Goal: Find specific page/section: Find specific page/section

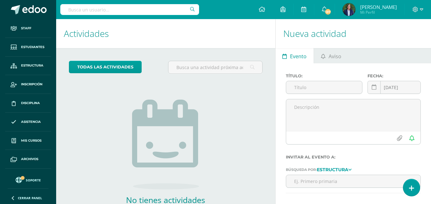
scroll to position [15, 0]
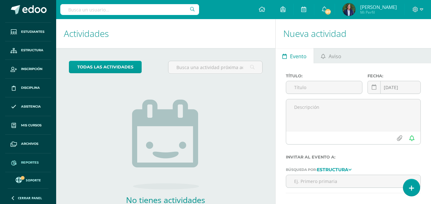
click at [30, 162] on span "Reportes" at bounding box center [30, 162] width 18 height 5
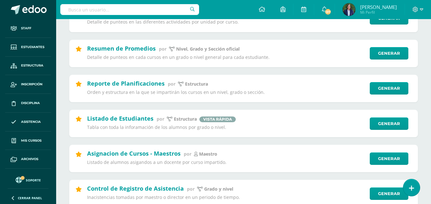
scroll to position [24, 0]
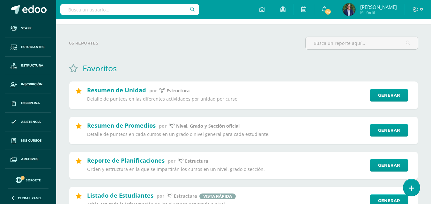
click at [216, 52] on div "66 reportes" at bounding box center [184, 46] width 236 height 18
click at [231, 51] on div "66 reportes" at bounding box center [184, 46] width 236 height 18
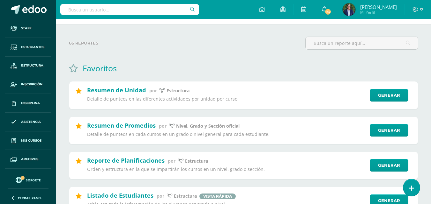
click at [199, 44] on label "66 reportes" at bounding box center [184, 43] width 231 height 13
click at [151, 37] on label "66 reportes" at bounding box center [184, 43] width 231 height 13
click at [119, 40] on label "66 reportes" at bounding box center [184, 43] width 231 height 13
click at [196, 41] on label "66 reportes" at bounding box center [184, 43] width 231 height 13
click at [230, 44] on label "66 reportes" at bounding box center [184, 43] width 231 height 13
